Goal: Information Seeking & Learning: Learn about a topic

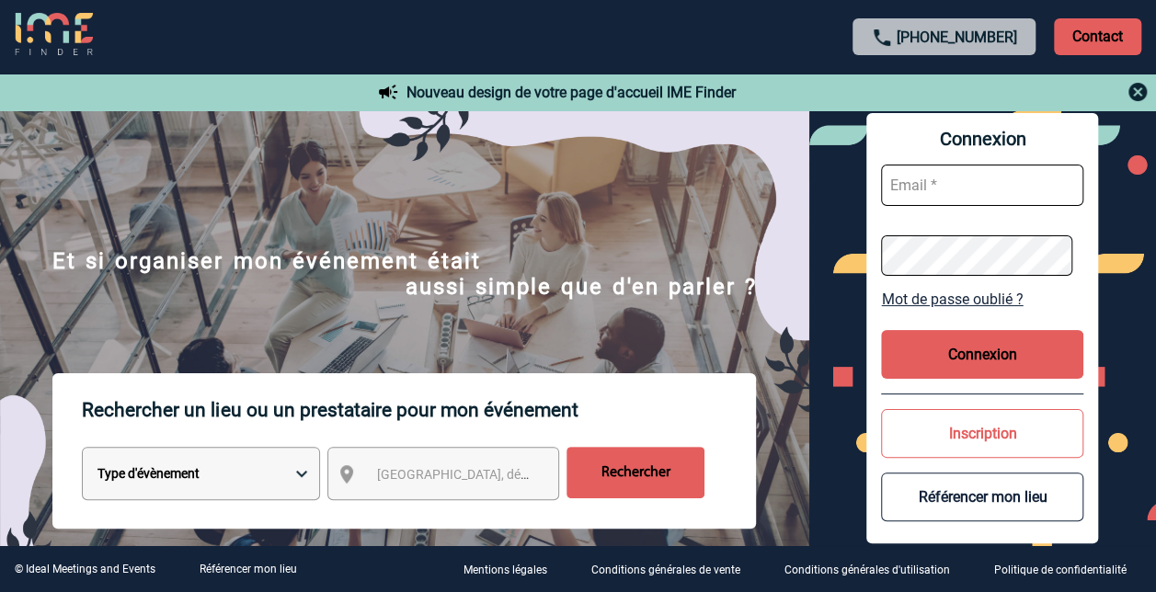
click at [658, 200] on img at bounding box center [404, 339] width 809 height 459
click at [168, 471] on select "Type d'évènement Séminaire avec nuitée Réunion Repas de groupe Team Building & …" at bounding box center [201, 473] width 238 height 53
select select "2"
click at [82, 449] on select "Type d'évènement Séminaire avec nuitée Réunion Repas de groupe Team Building & …" at bounding box center [201, 473] width 238 height 53
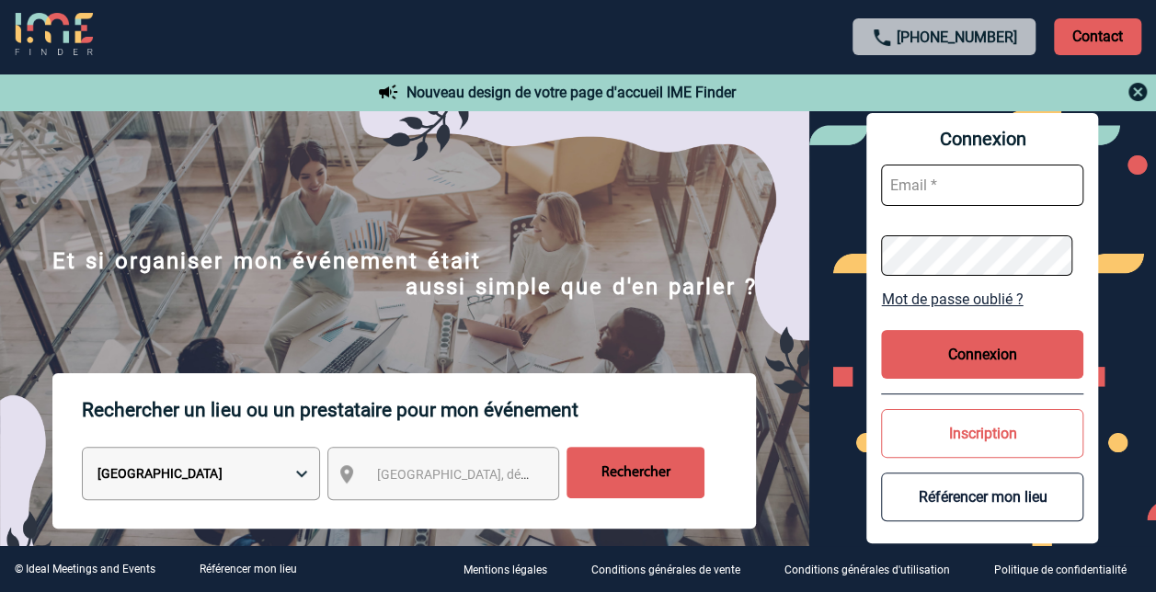
click at [405, 464] on span "Ville, département, région..." at bounding box center [460, 475] width 183 height 26
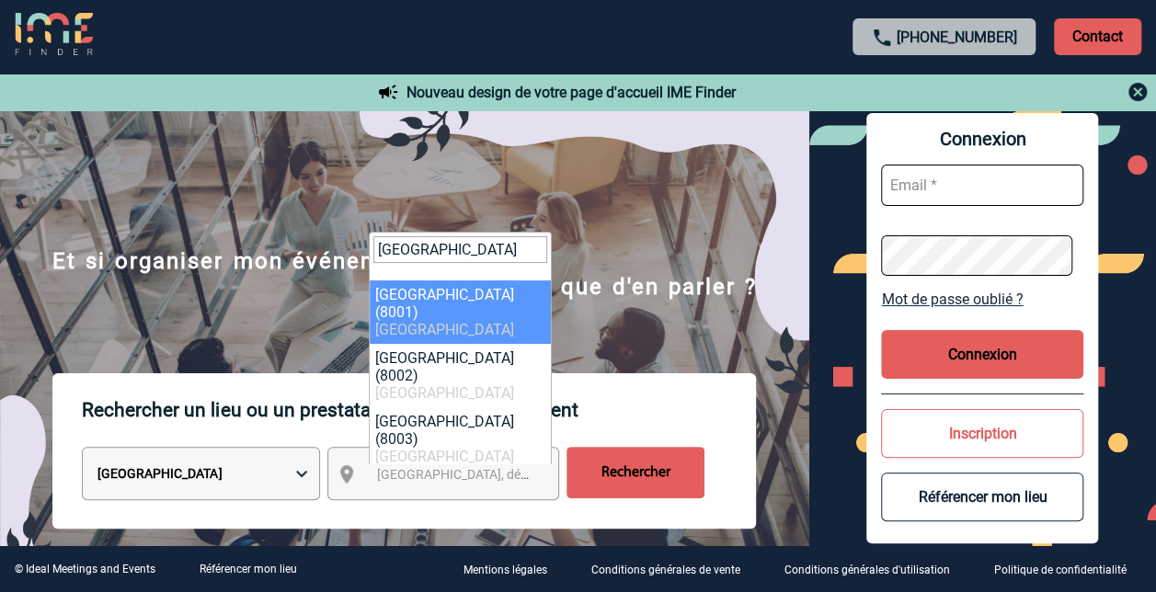
type input "barcelone"
select select "316743"
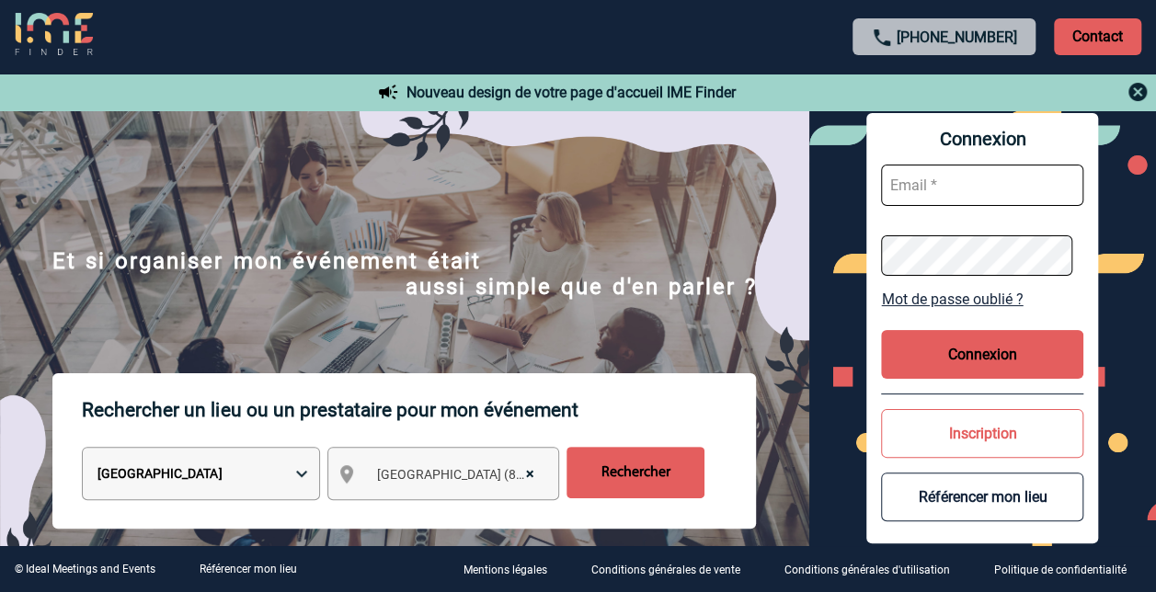
click at [609, 464] on input "Rechercher" at bounding box center [636, 473] width 138 height 52
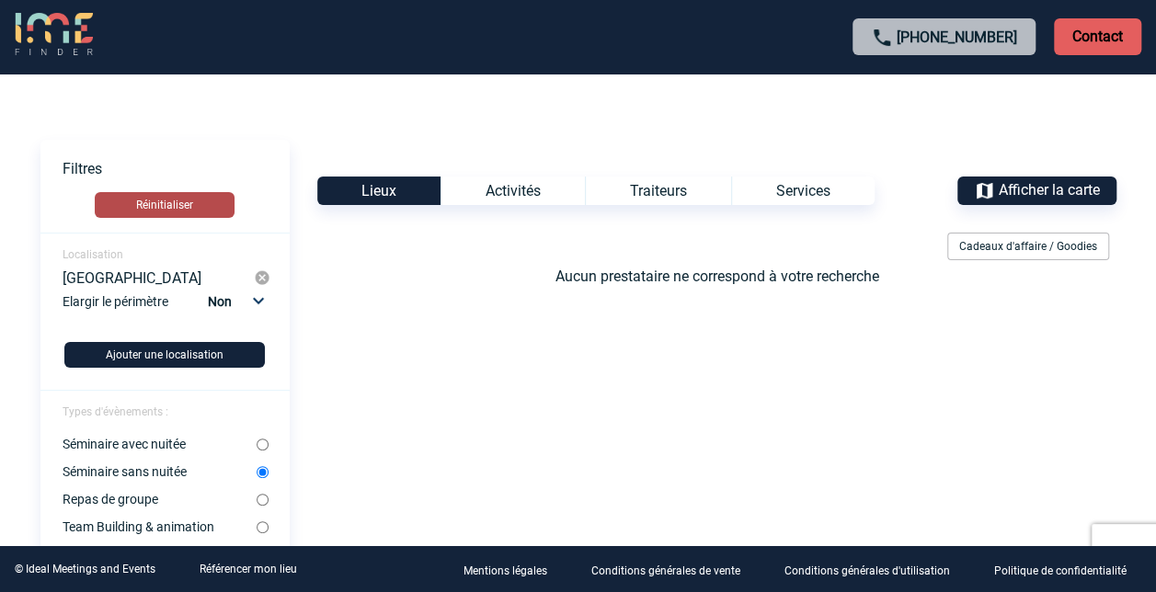
click at [171, 200] on button "Réinitialiser" at bounding box center [165, 205] width 140 height 26
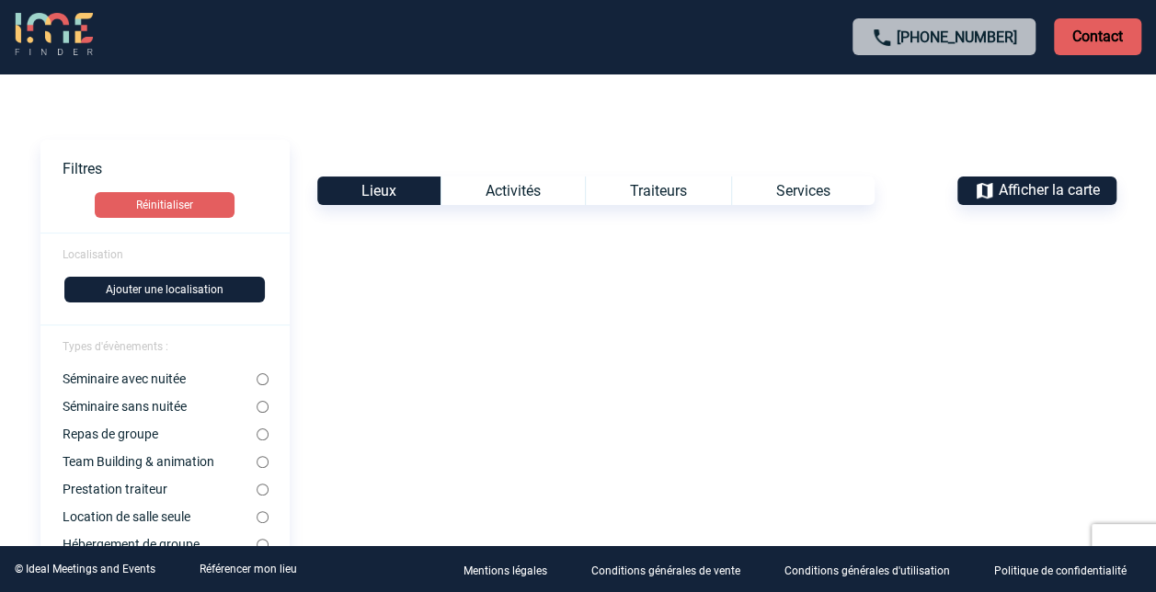
click at [64, 46] on img at bounding box center [54, 35] width 78 height 44
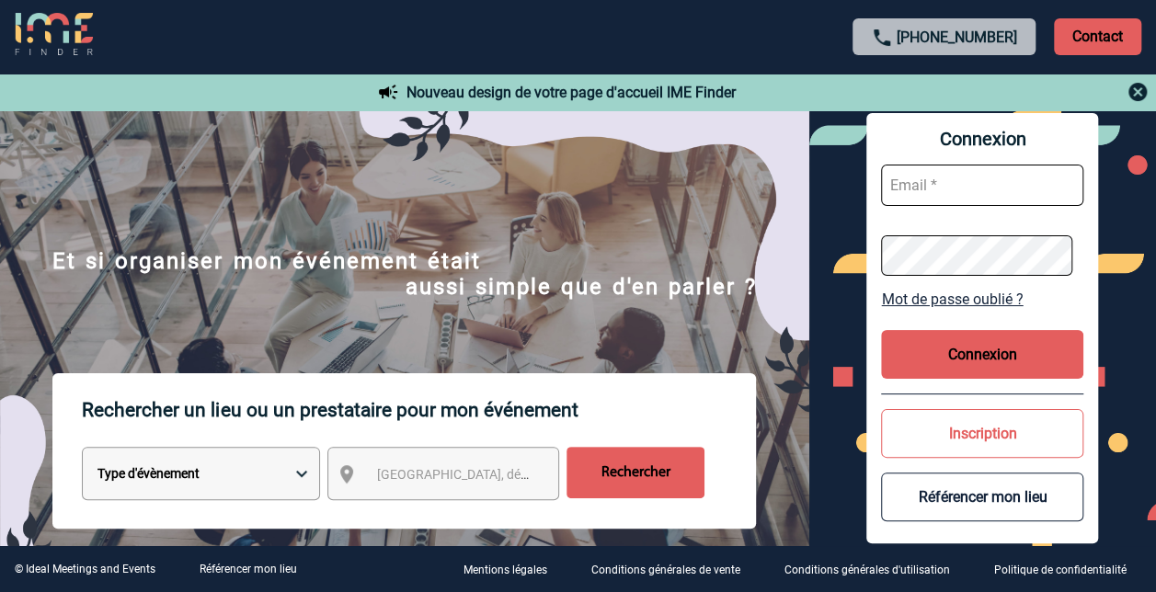
click at [187, 456] on select "Type d'évènement Séminaire avec nuitée Réunion Repas de groupe Team Building & …" at bounding box center [201, 473] width 238 height 53
select select "3"
click at [82, 449] on select "Type d'évènement Séminaire avec nuitée Réunion Repas de groupe Team Building & …" at bounding box center [201, 473] width 238 height 53
click at [407, 481] on span "Ville, département, région..." at bounding box center [504, 474] width 256 height 15
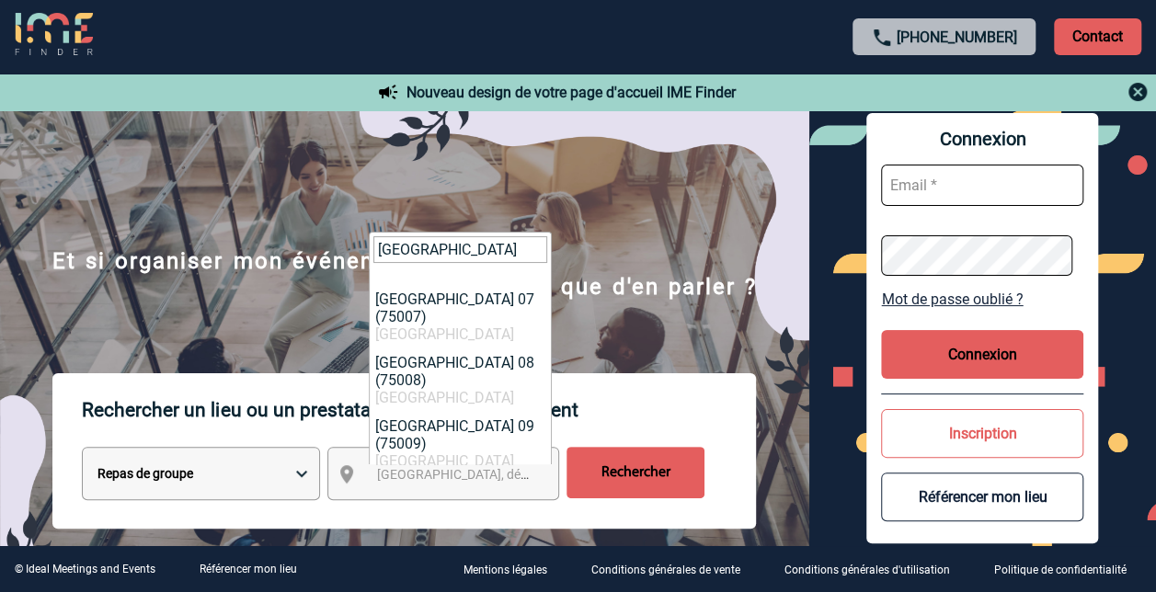
scroll to position [353, 0]
type input "paris"
select select "20"
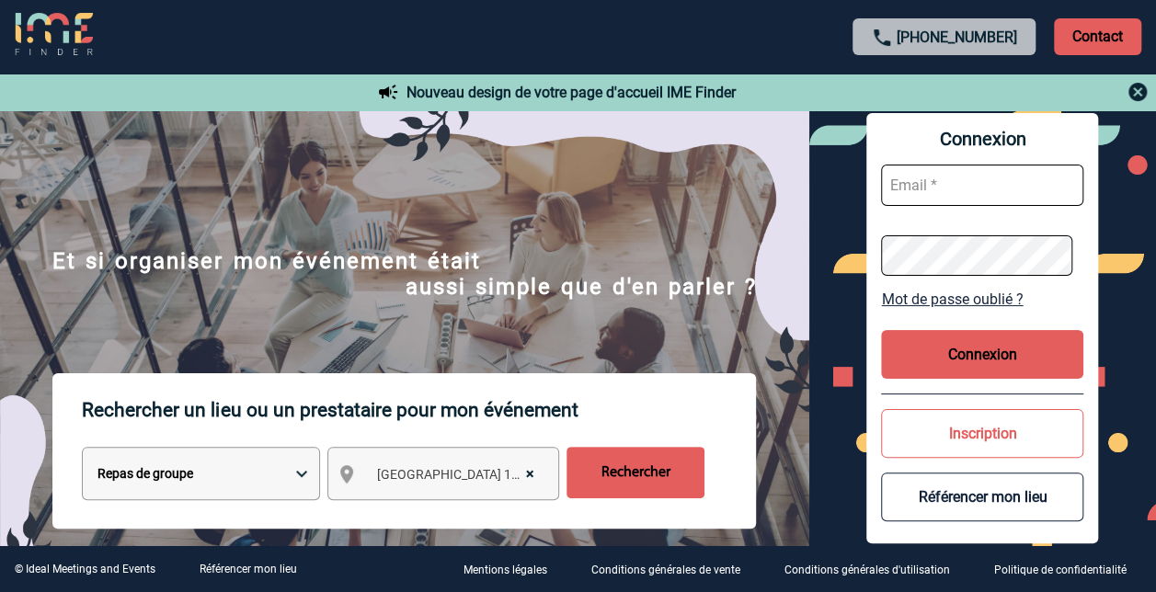
click at [664, 478] on input "Rechercher" at bounding box center [636, 473] width 138 height 52
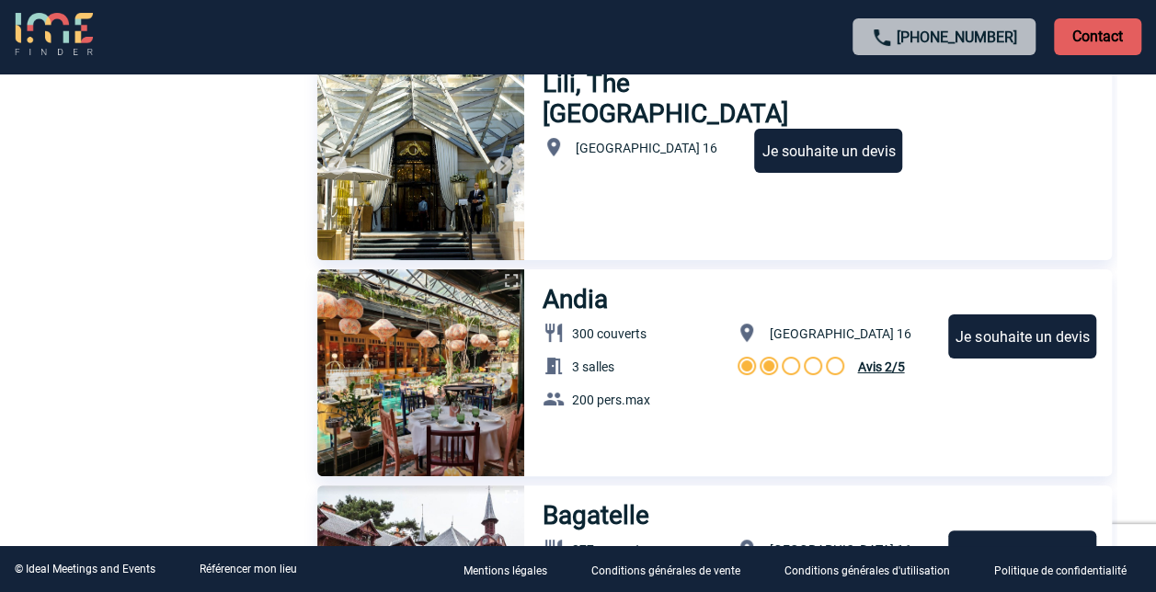
scroll to position [3458, 0]
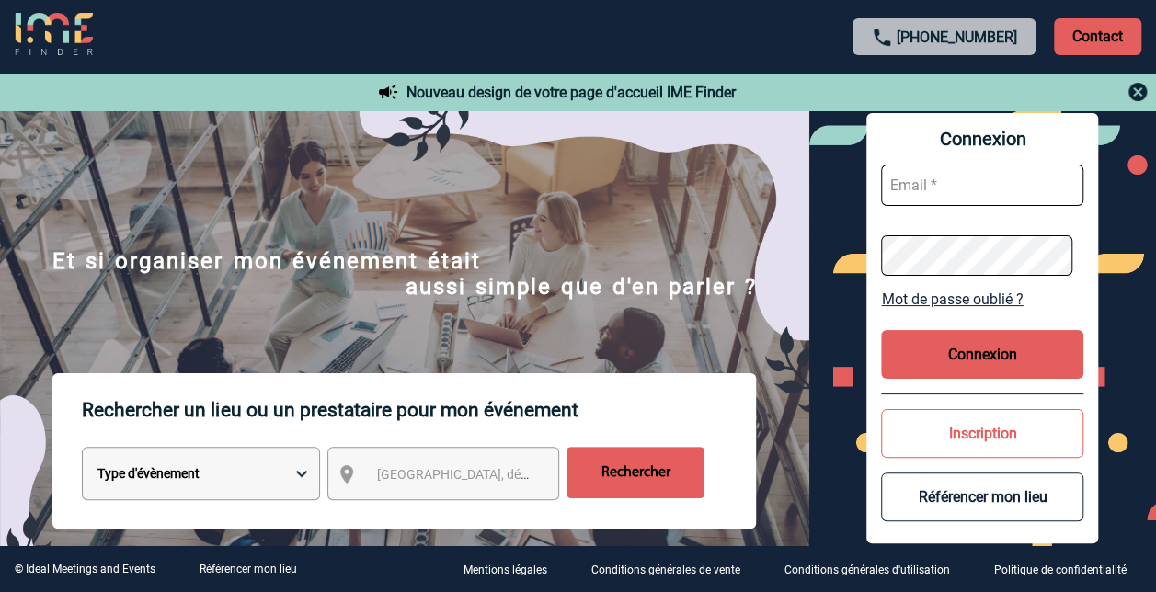
click at [292, 470] on select "Type d'évènement Séminaire avec nuitée Réunion Repas de groupe Team Building & …" at bounding box center [201, 473] width 238 height 53
select select "4"
click at [82, 449] on select "Type d'évènement Séminaire avec nuitée Réunion Repas de groupe Team Building & …" at bounding box center [201, 473] width 238 height 53
click at [205, 464] on select "Type d'évènement Séminaire avec nuitée Réunion Repas de groupe Team Building & …" at bounding box center [201, 473] width 238 height 53
click at [400, 476] on span "Ville, département, région..." at bounding box center [504, 474] width 256 height 15
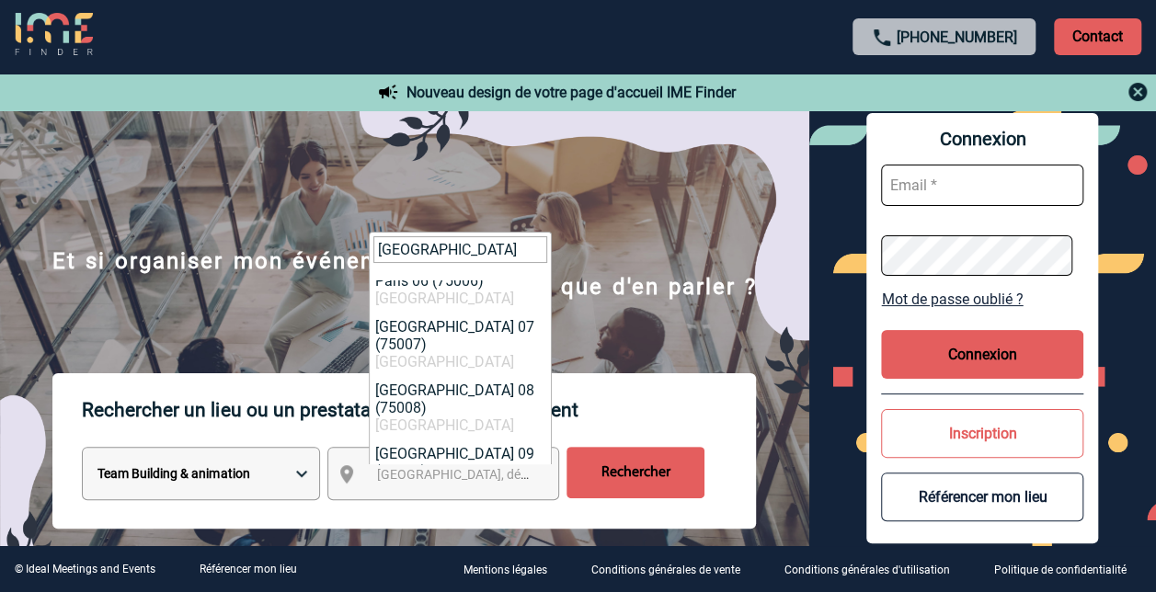
scroll to position [326, 0]
type input "paris"
select select "20"
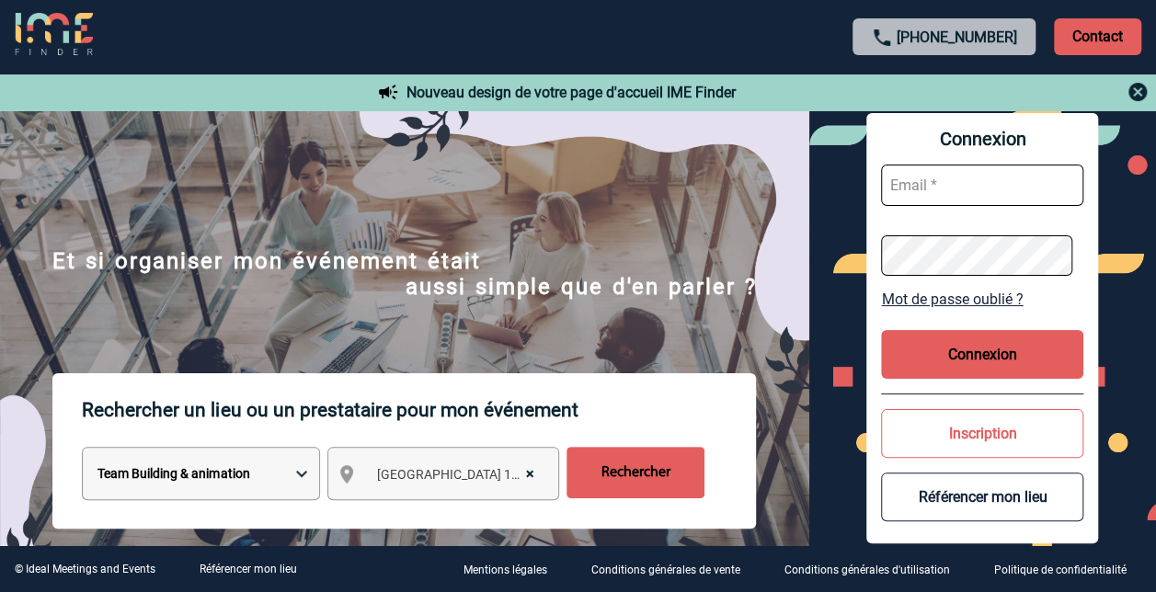
click at [632, 484] on input "Rechercher" at bounding box center [636, 473] width 138 height 52
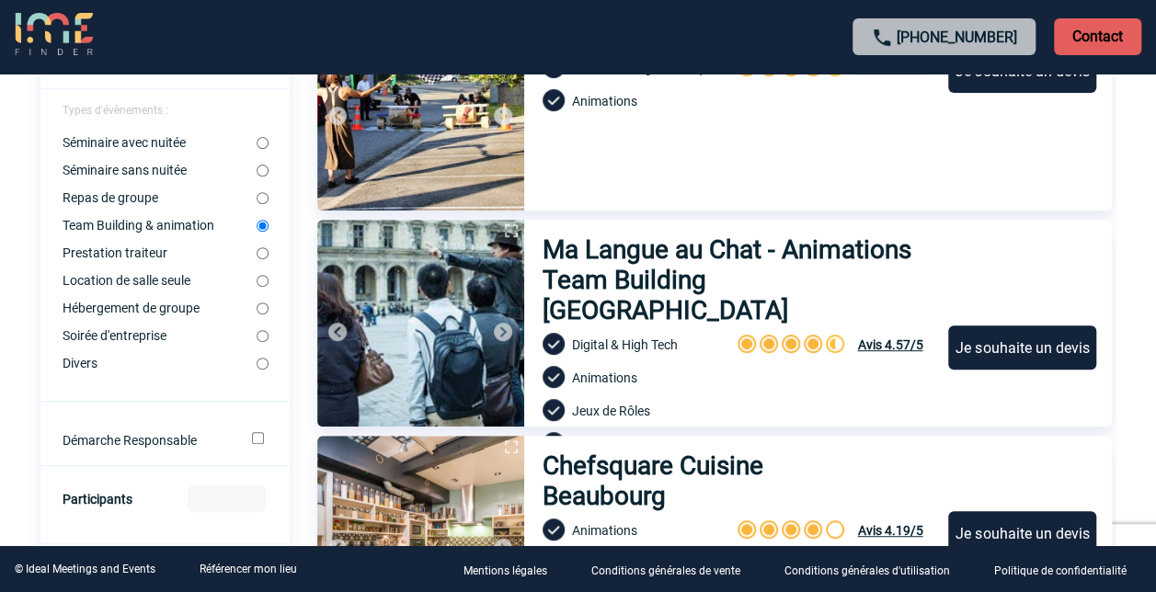
scroll to position [258, 0]
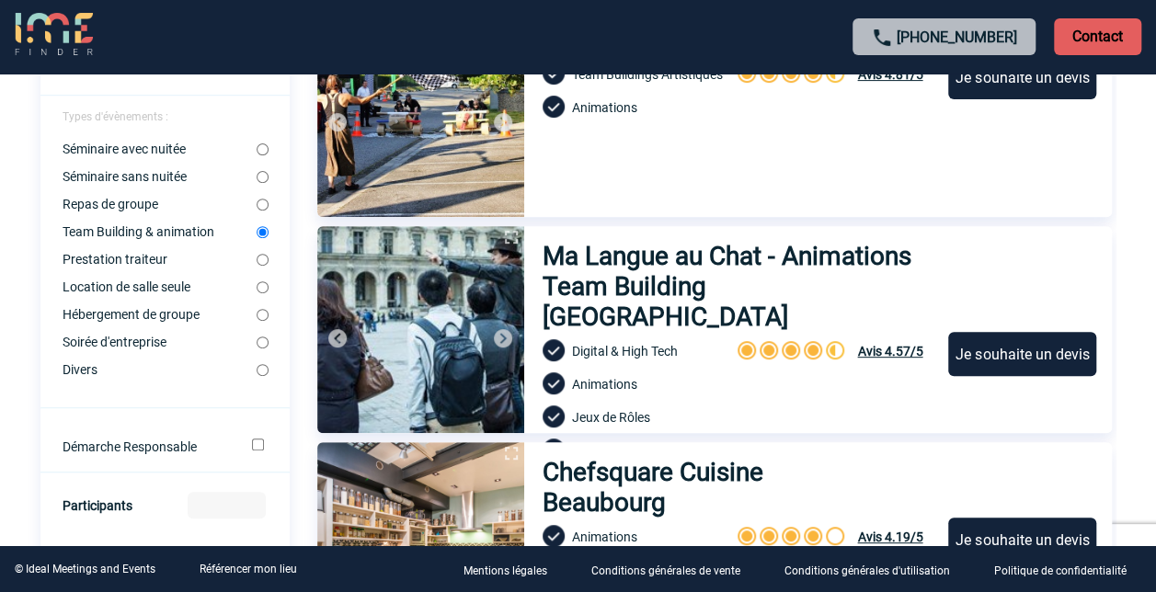
click at [261, 368] on input "Divers" at bounding box center [263, 370] width 12 height 12
radio input "true"
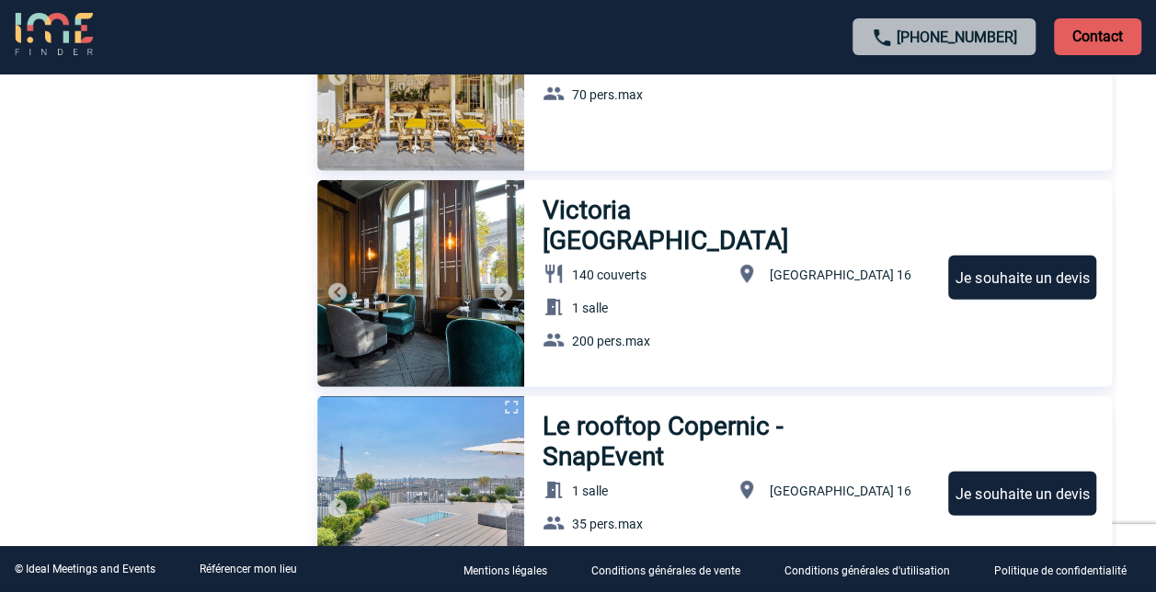
scroll to position [6305, 0]
